Goal: Transaction & Acquisition: Purchase product/service

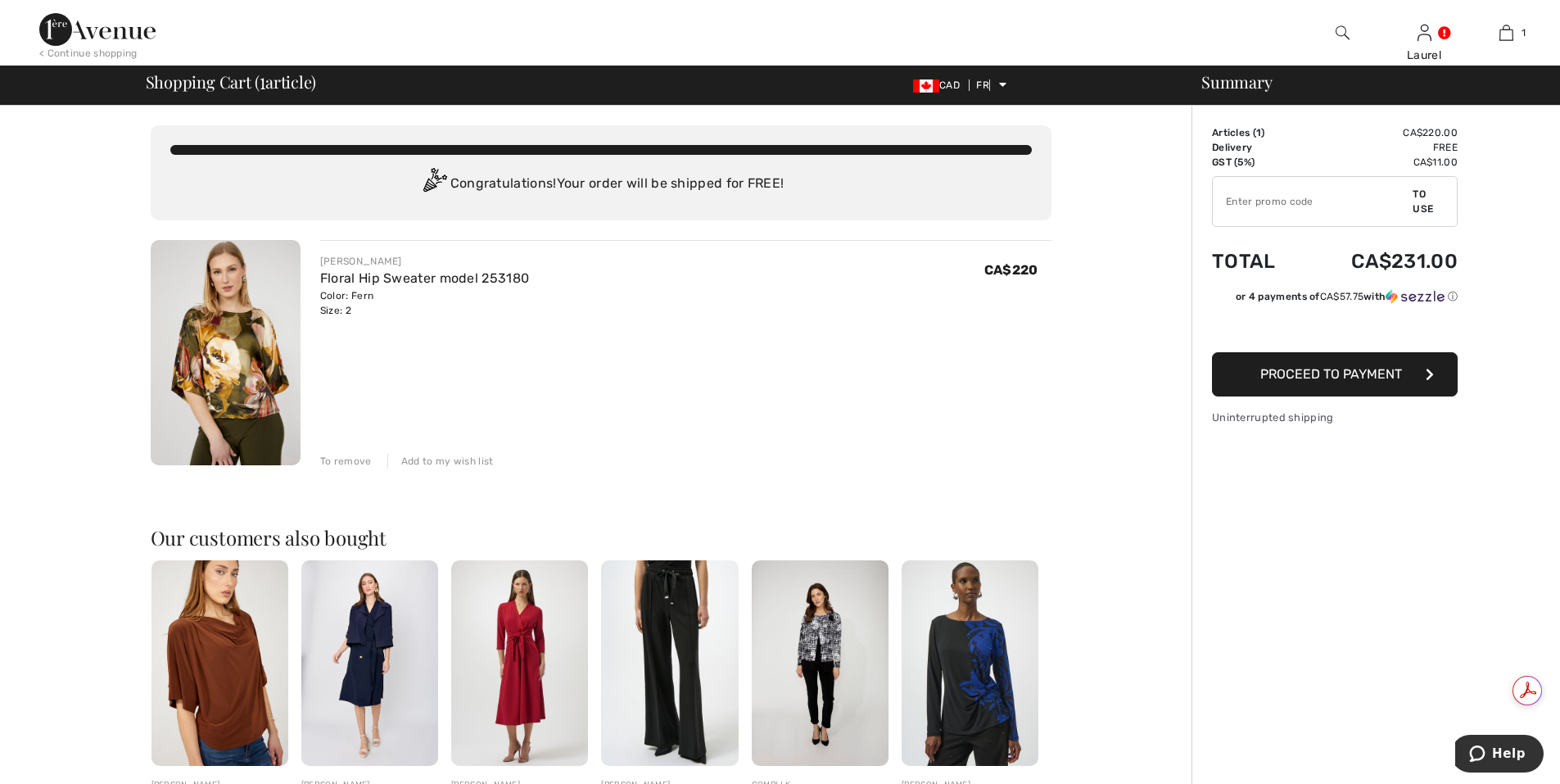
click at [1268, 377] on font "Proceed to payment" at bounding box center [1331, 373] width 141 height 15
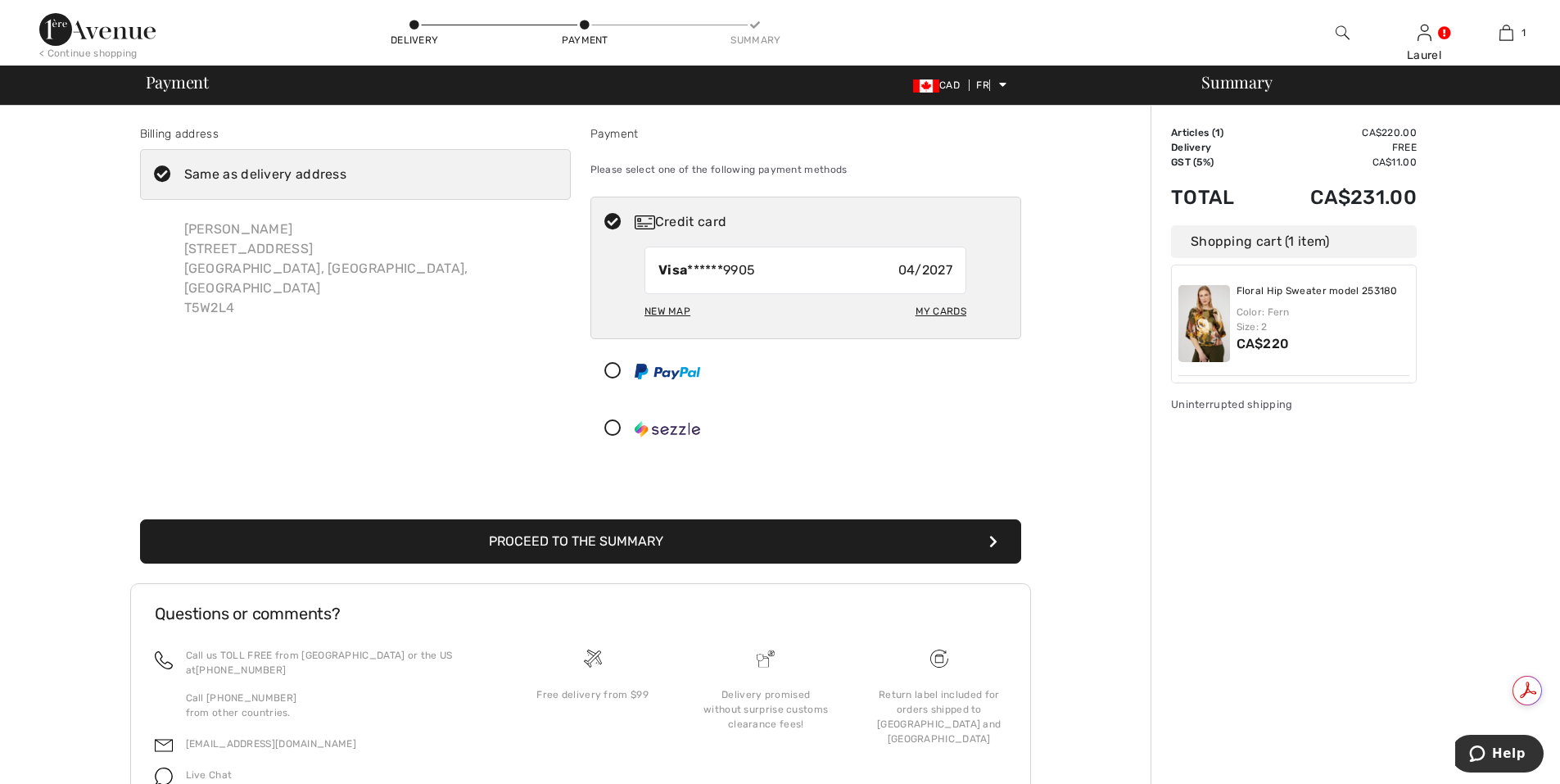
click at [653, 539] on font "Proceed to the summary" at bounding box center [575, 541] width 175 height 15
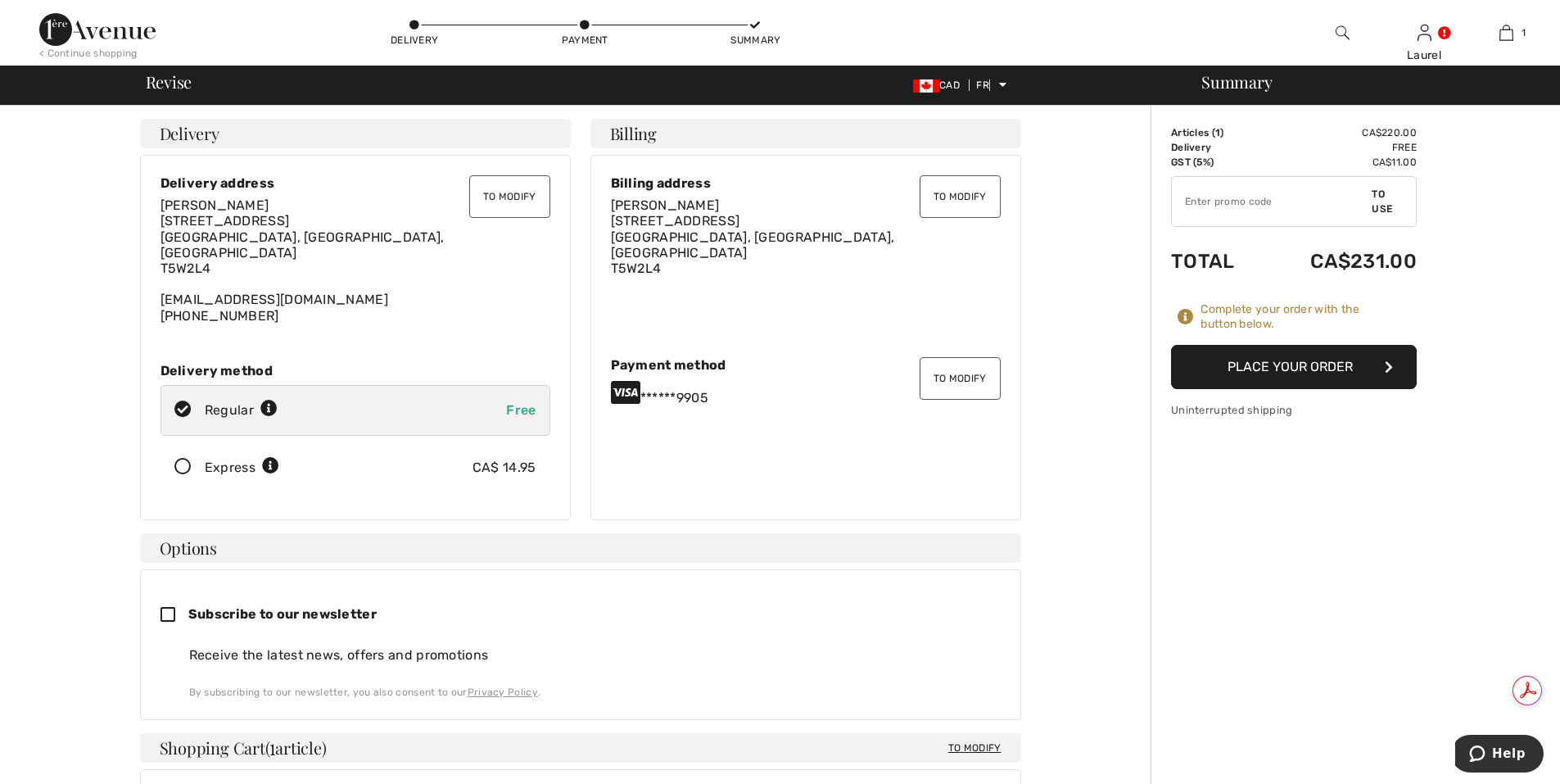
click at [1271, 369] on font "Place your order" at bounding box center [1291, 366] width 125 height 15
